Goal: Task Accomplishment & Management: Complete application form

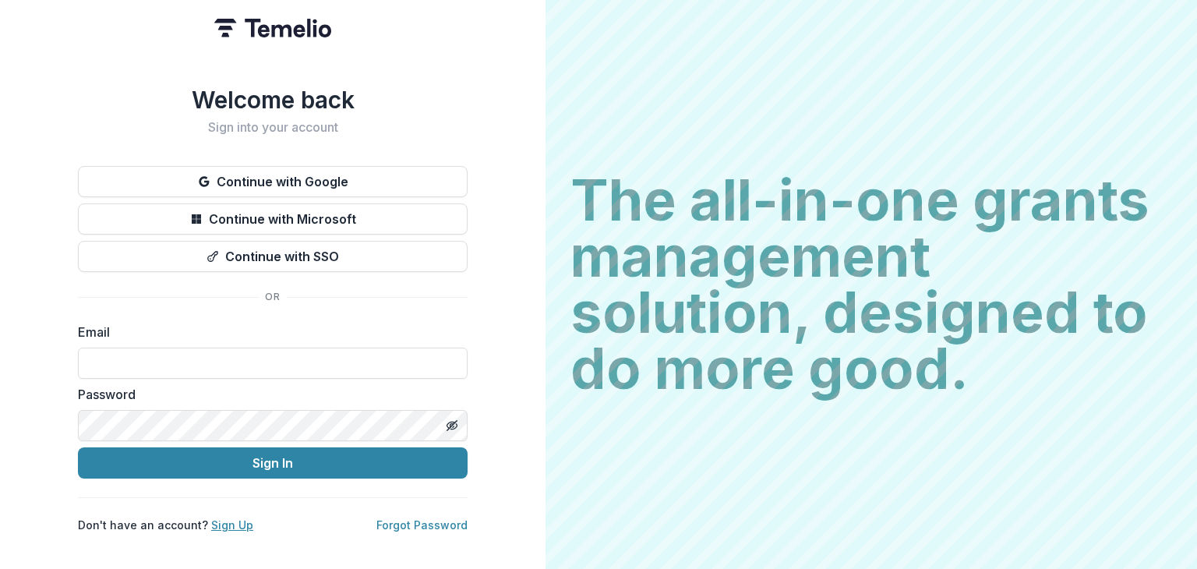
click at [222, 518] on link "Sign Up" at bounding box center [232, 524] width 42 height 13
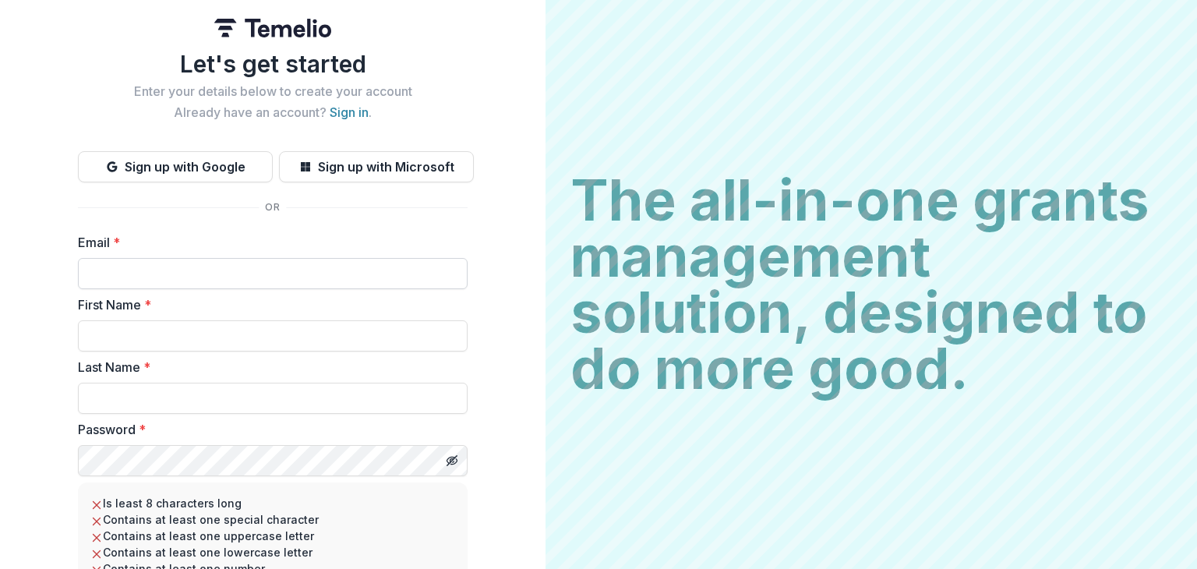
click at [143, 270] on input "Email *" at bounding box center [273, 273] width 390 height 31
type input "**********"
click at [136, 334] on input "First Name *" at bounding box center [273, 335] width 390 height 31
type input "******"
click at [114, 397] on input "Last Name *" at bounding box center [273, 398] width 390 height 31
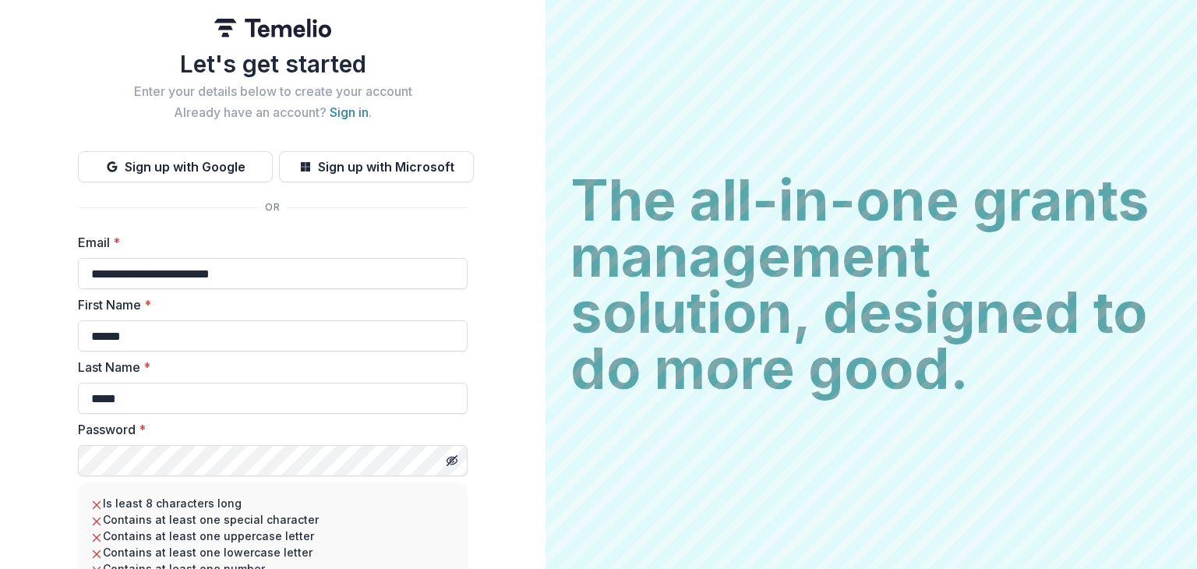
type input "*****"
click at [455, 460] on icon "Toggle password visibility" at bounding box center [452, 460] width 12 height 12
click at [66, 462] on div "**********" at bounding box center [272, 347] width 545 height 695
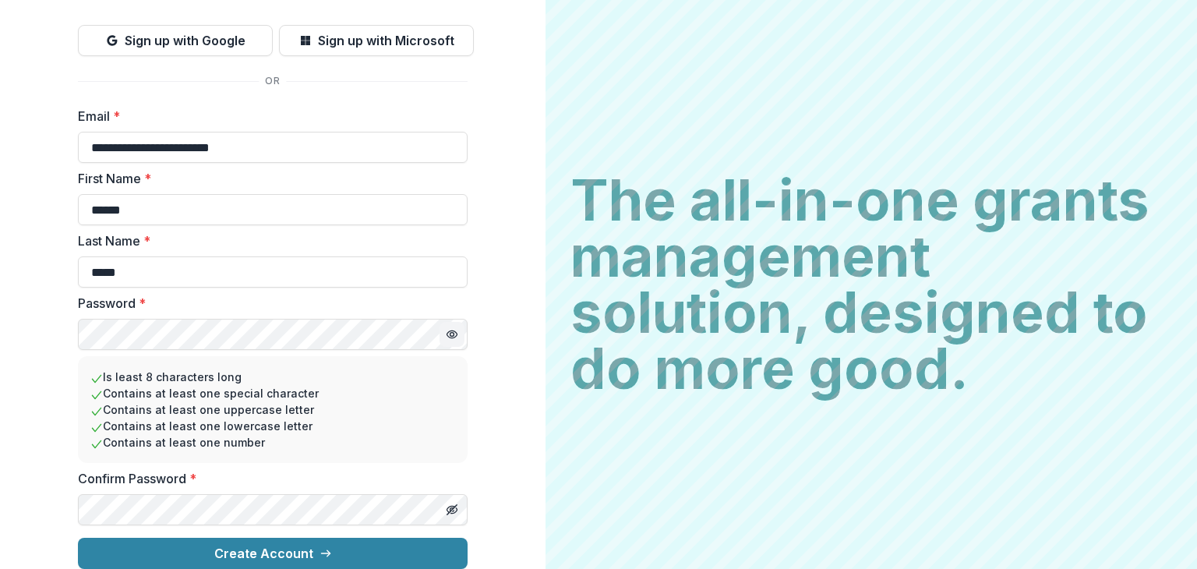
click at [69, 316] on div "**********" at bounding box center [272, 221] width 545 height 695
click at [446, 497] on button "Toggle password visibility" at bounding box center [451, 509] width 25 height 25
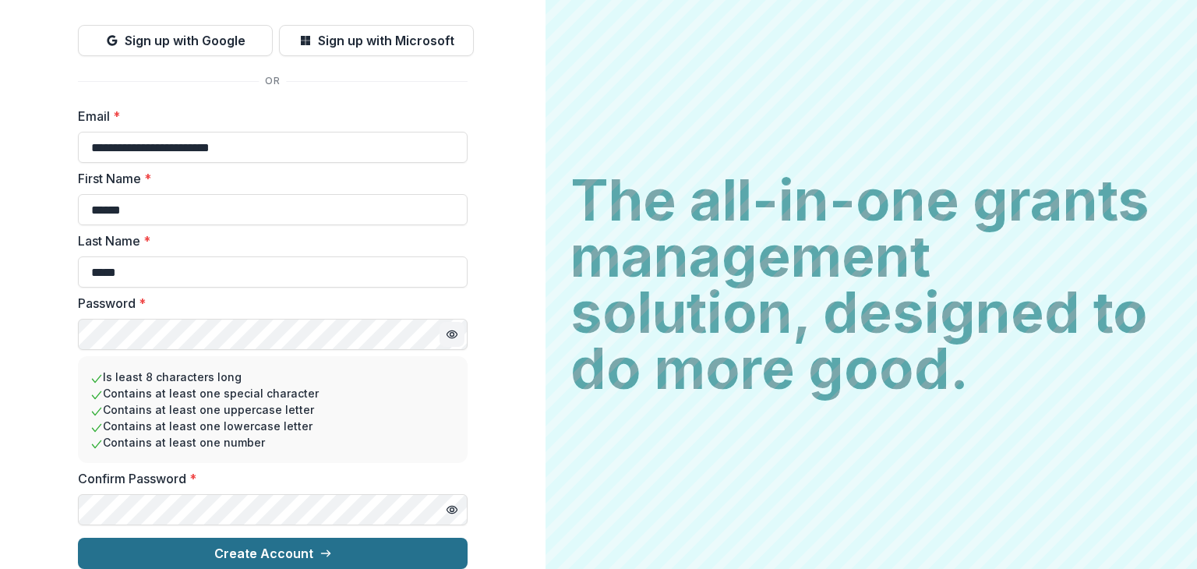
click at [265, 544] on button "Create Account" at bounding box center [273, 553] width 390 height 31
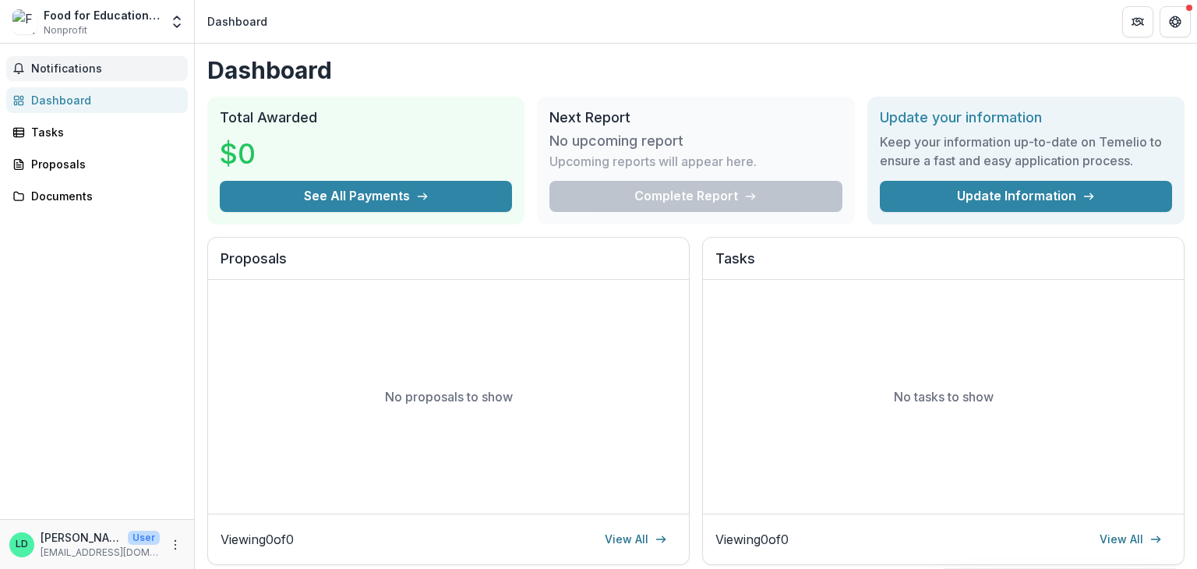
click at [107, 63] on span "Notifications" at bounding box center [106, 68] width 150 height 13
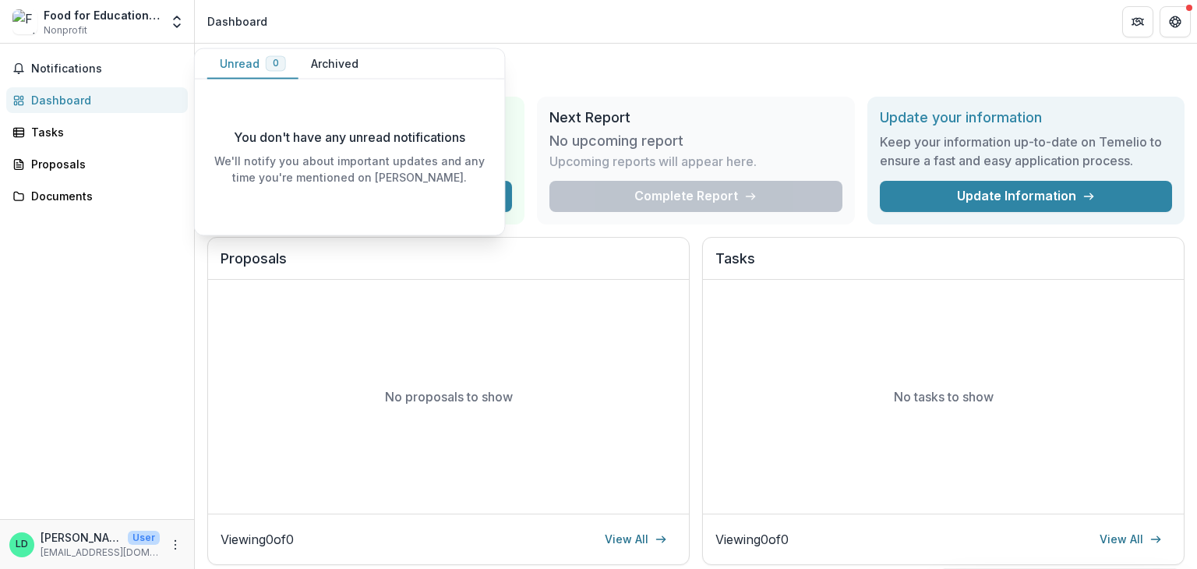
click at [587, 30] on header "Dashboard" at bounding box center [696, 21] width 1002 height 43
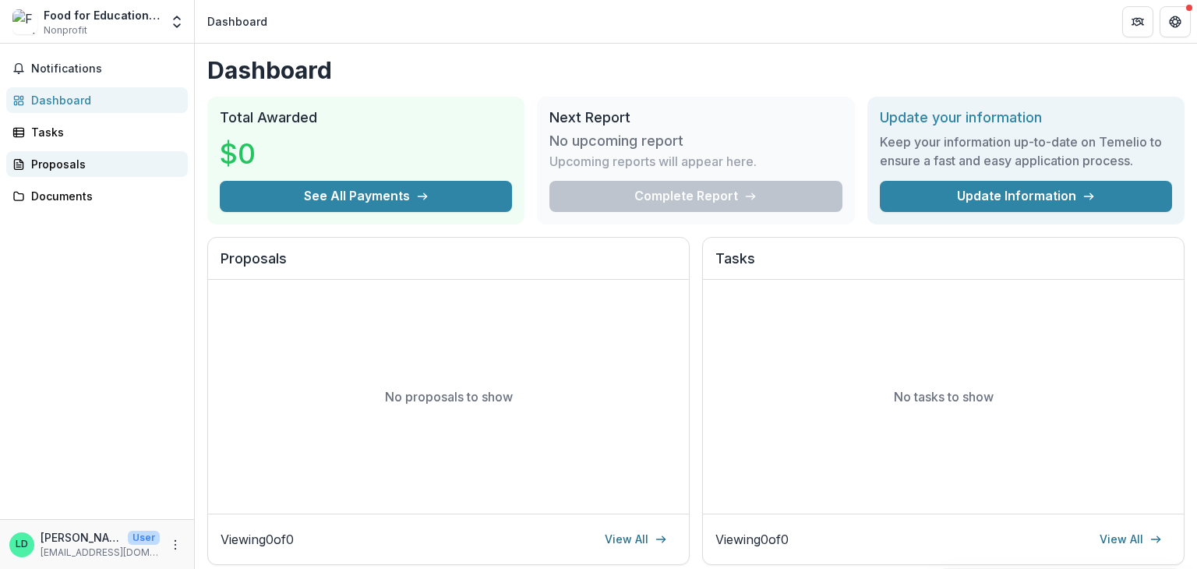
click at [98, 160] on div "Proposals" at bounding box center [103, 164] width 144 height 16
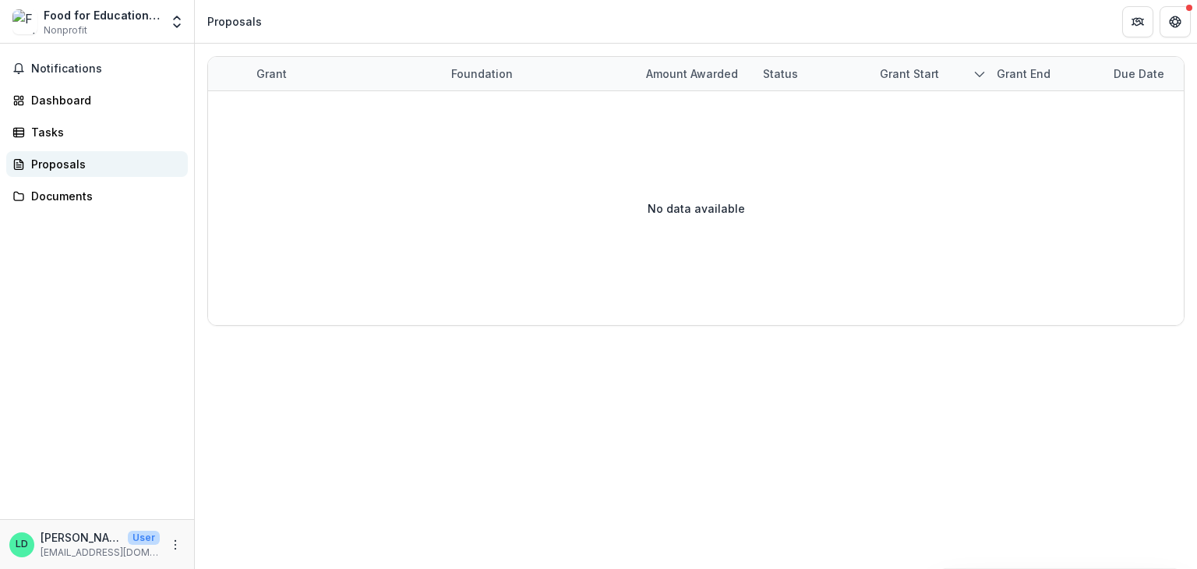
click at [59, 163] on div "Proposals" at bounding box center [103, 164] width 144 height 16
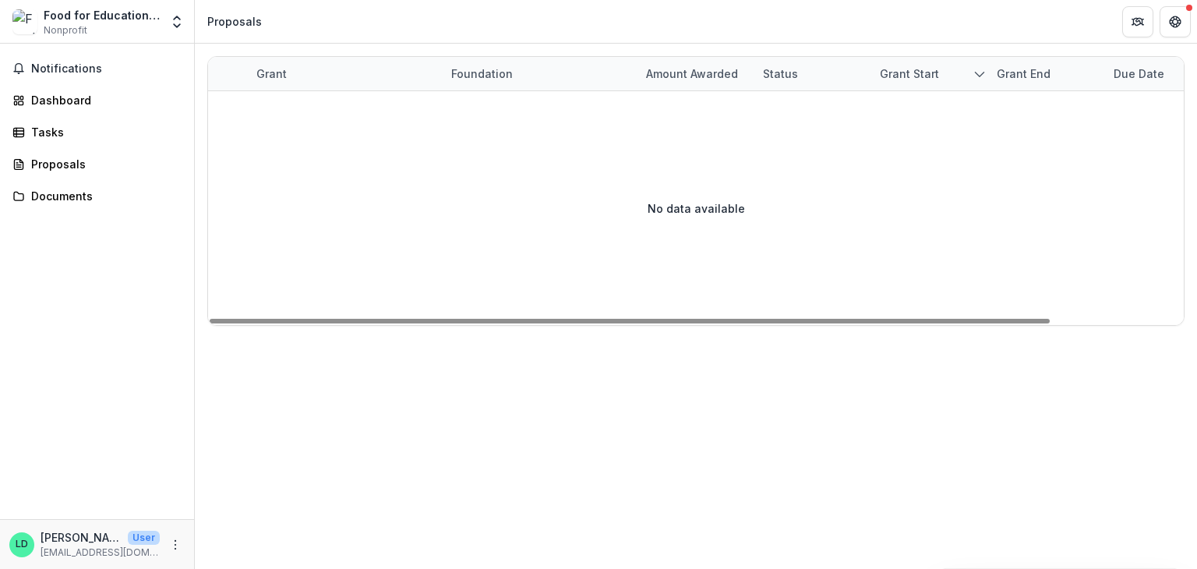
drag, startPoint x: 530, startPoint y: 314, endPoint x: 460, endPoint y: 356, distance: 81.1
click at [460, 323] on div at bounding box center [630, 321] width 840 height 5
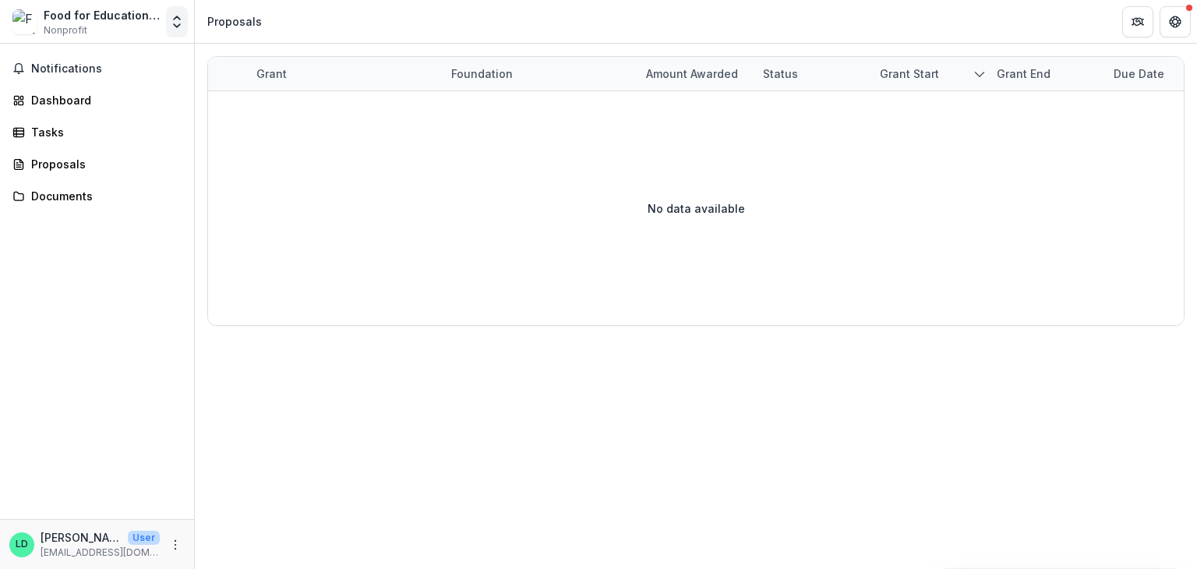
click at [171, 24] on icon "Open entity switcher" at bounding box center [177, 22] width 16 height 16
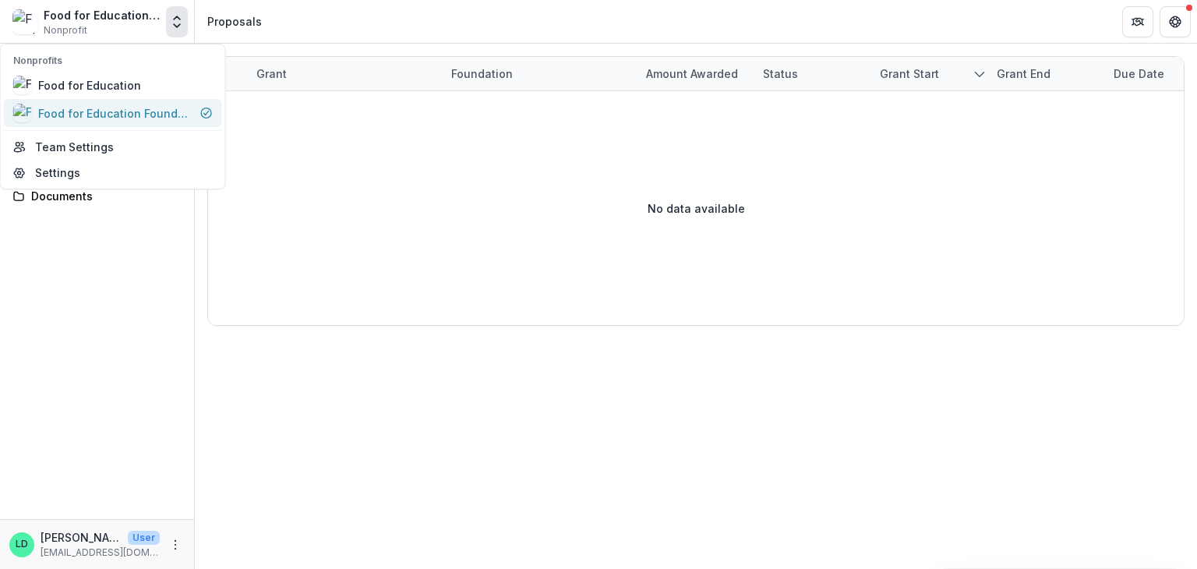
click at [153, 110] on div "Food for Education Foundation" at bounding box center [116, 113] width 156 height 16
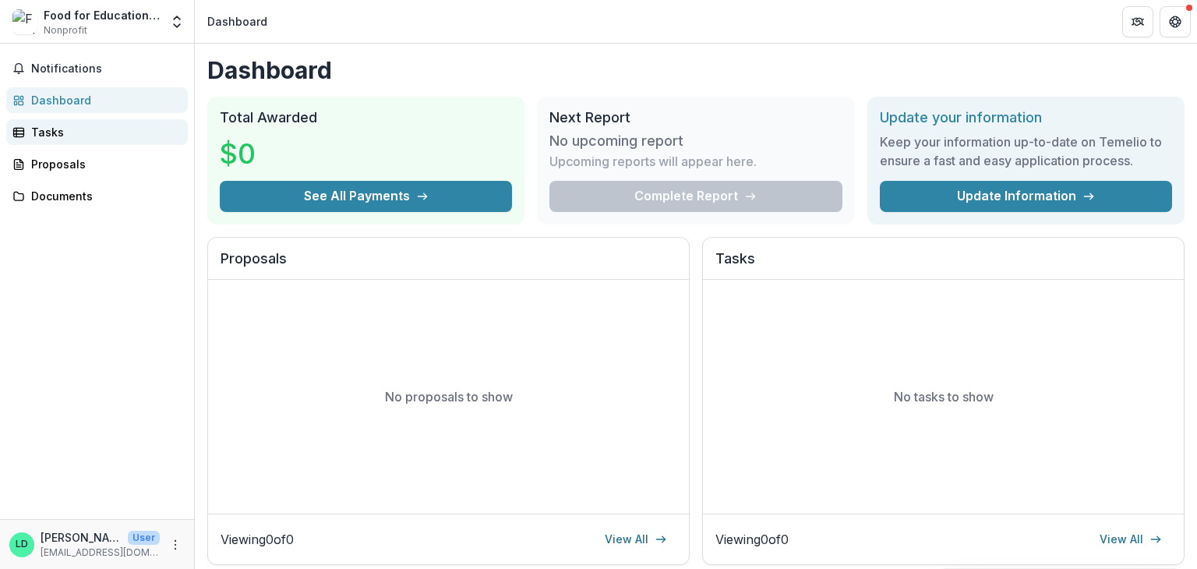
click at [56, 128] on div "Tasks" at bounding box center [103, 132] width 144 height 16
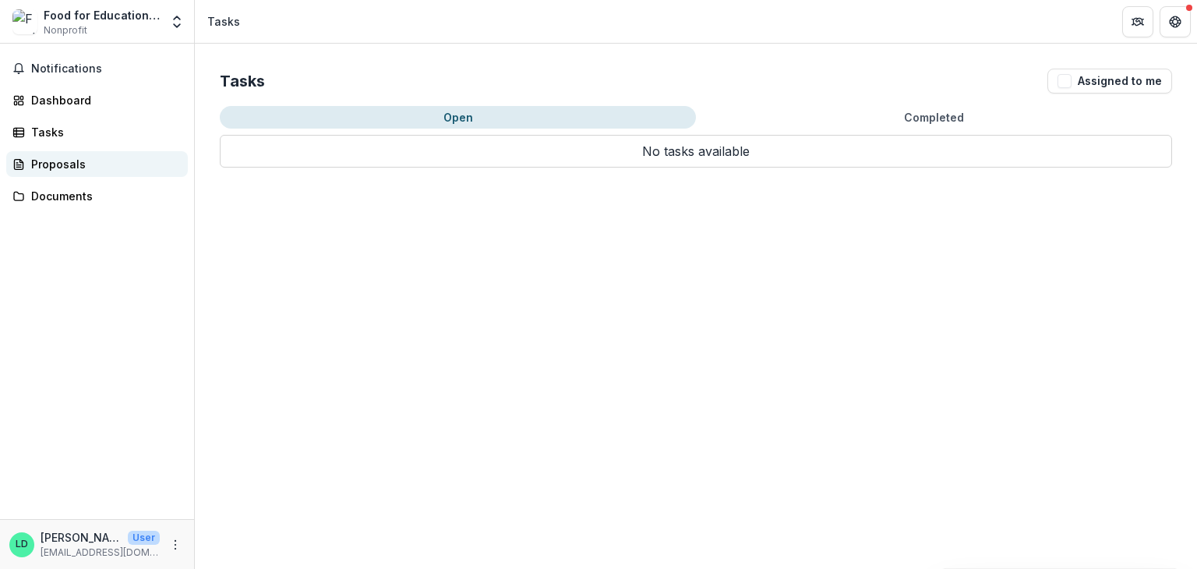
click at [48, 164] on div "Proposals" at bounding box center [103, 164] width 144 height 16
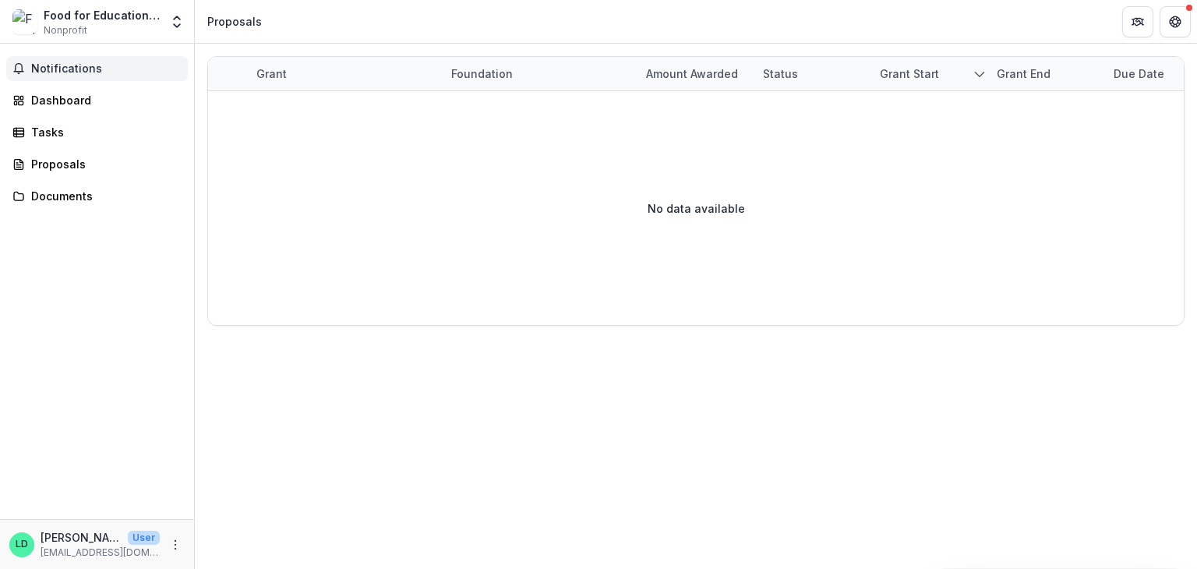
click at [70, 69] on span "Notifications" at bounding box center [106, 68] width 150 height 13
click at [176, 28] on icon "Open entity switcher" at bounding box center [177, 22] width 16 height 16
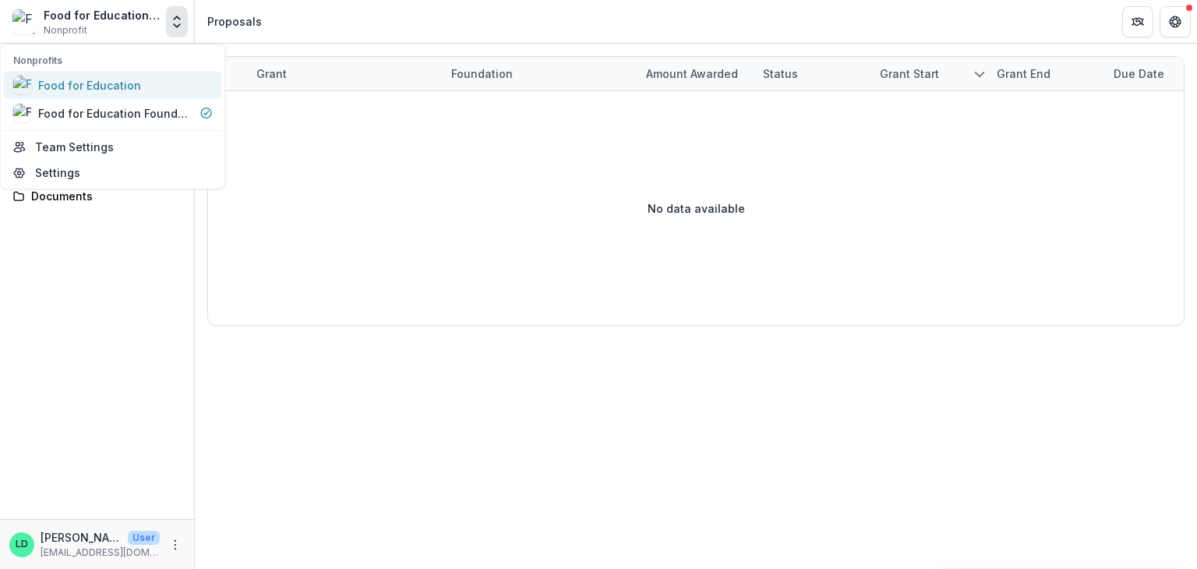
click at [107, 91] on div "Food for Education" at bounding box center [89, 85] width 103 height 16
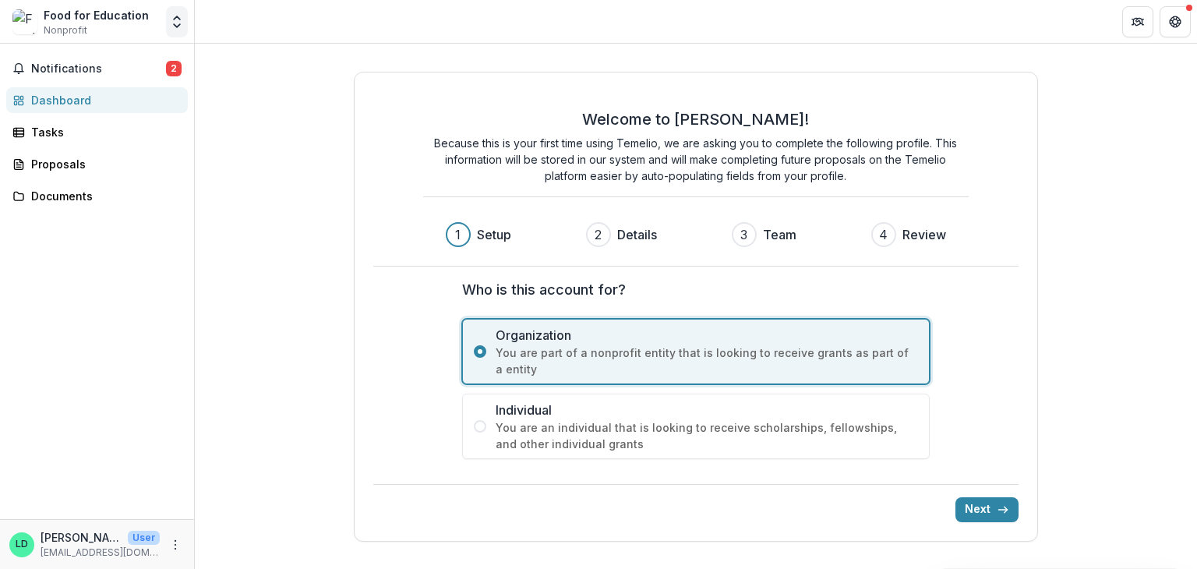
click at [177, 26] on polyline "Open entity switcher" at bounding box center [177, 25] width 6 height 3
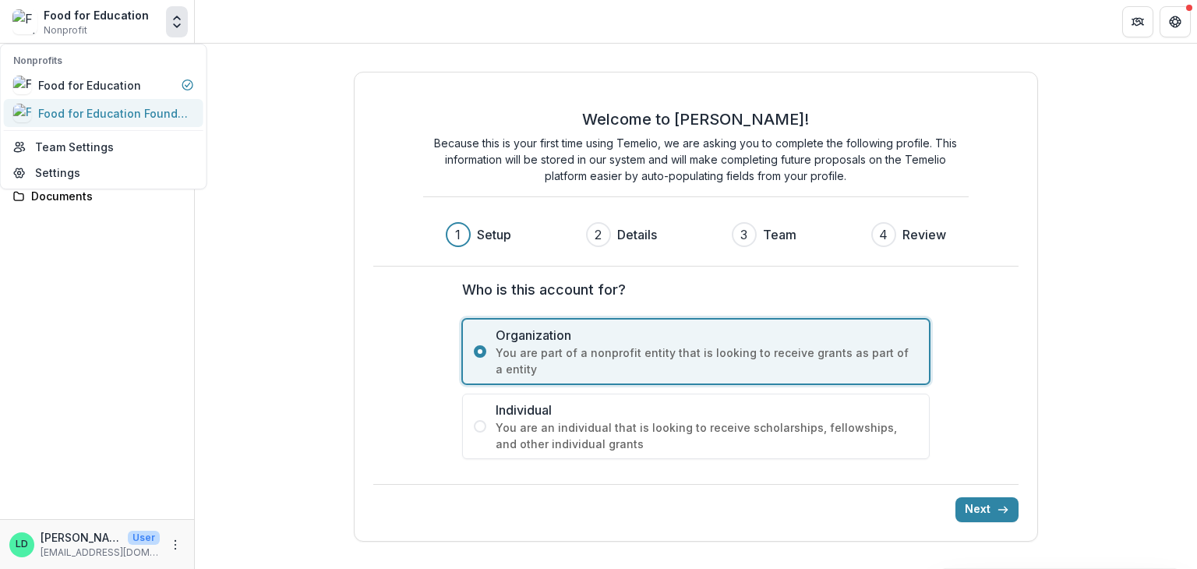
click at [131, 113] on div "Food for Education Foundation" at bounding box center [116, 113] width 156 height 16
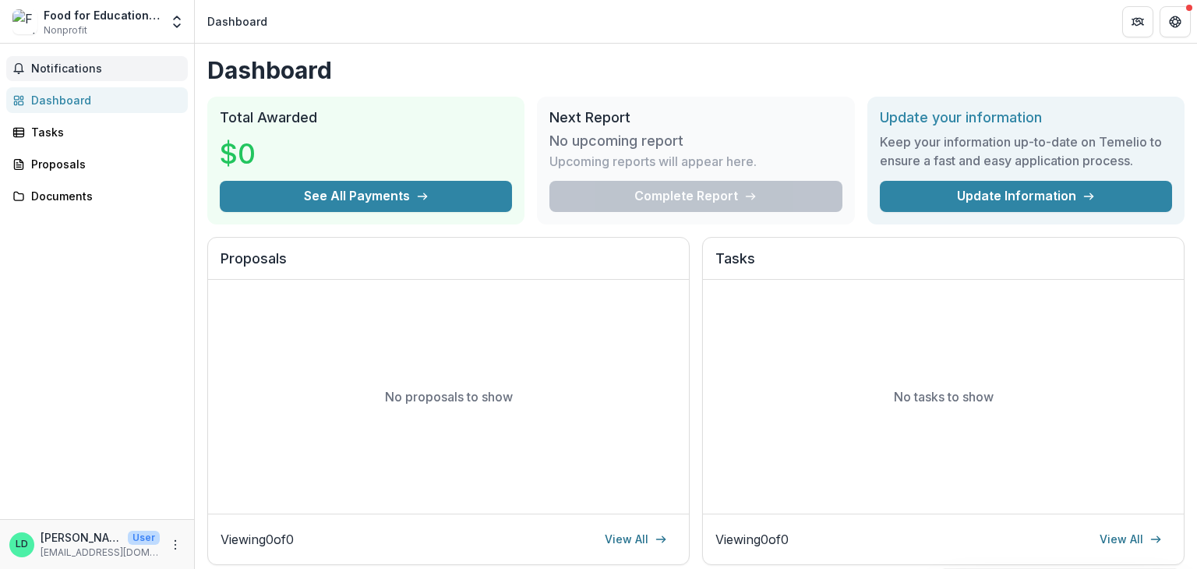
click at [100, 72] on span "Notifications" at bounding box center [106, 68] width 150 height 13
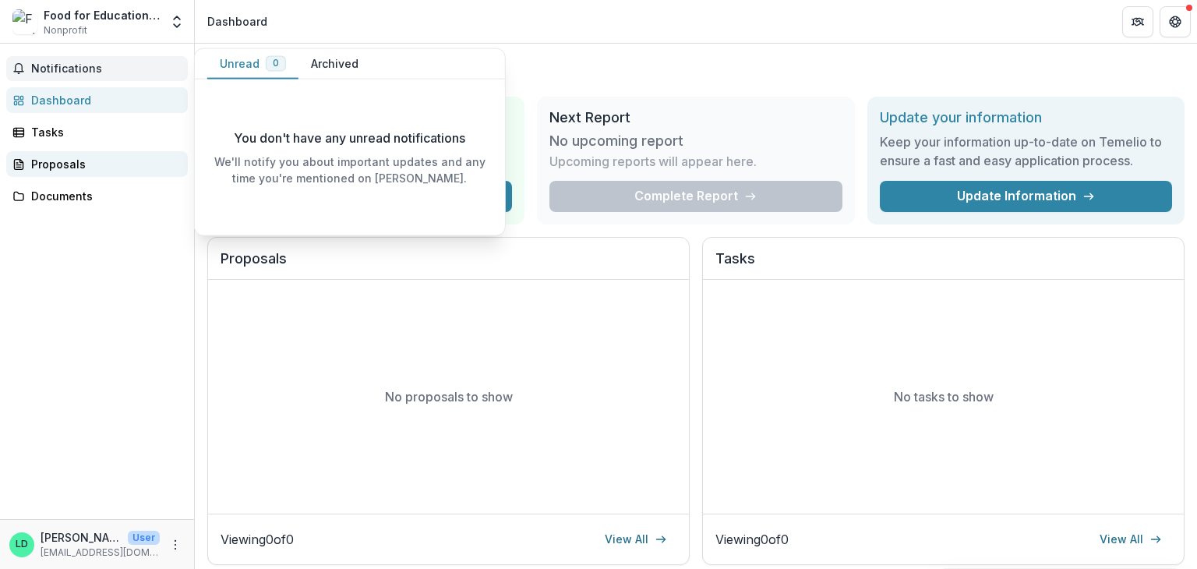
click at [97, 161] on div "Proposals" at bounding box center [103, 164] width 144 height 16
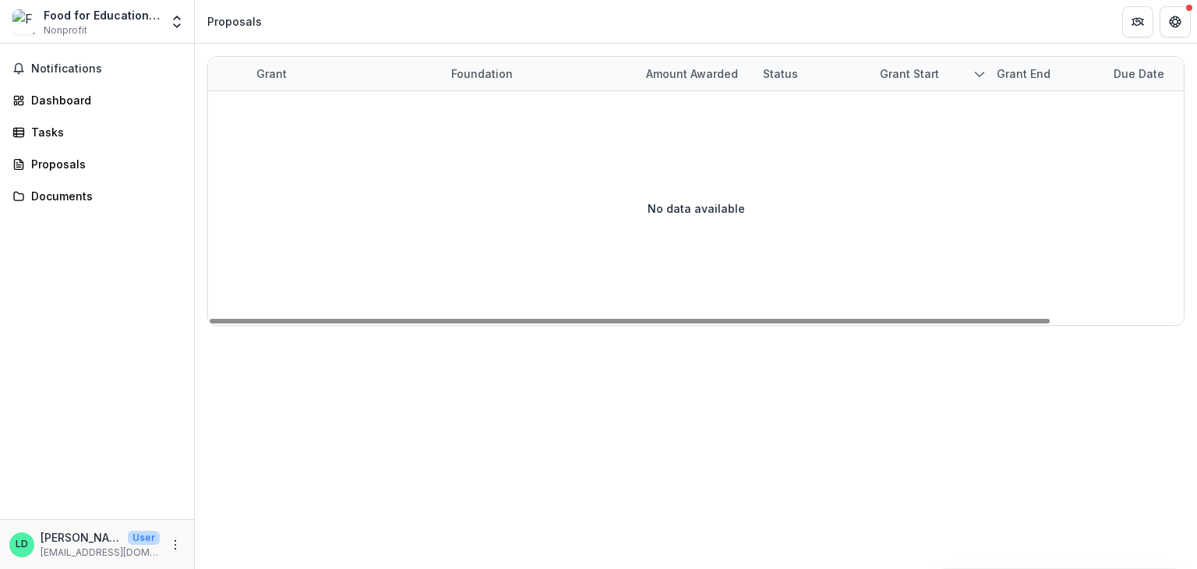
click at [980, 75] on polyline "sorted descending" at bounding box center [979, 74] width 9 height 5
click at [857, 30] on header "Proposals" at bounding box center [696, 21] width 1002 height 43
